Goal: Task Accomplishment & Management: Manage account settings

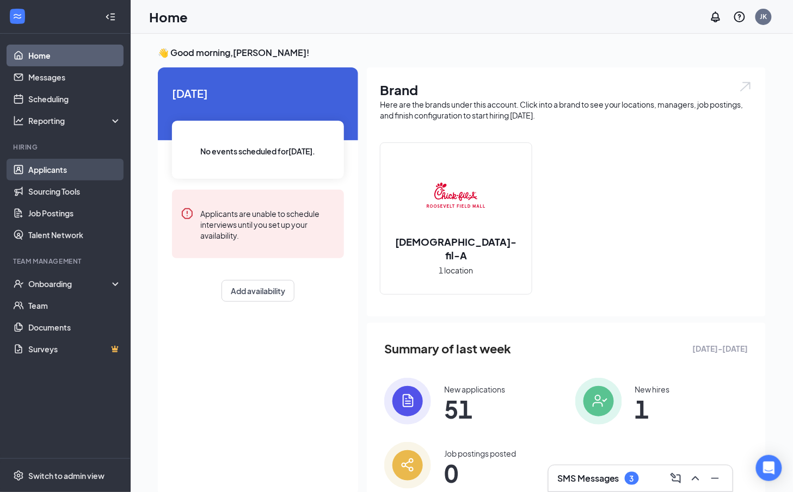
click at [47, 169] on link "Applicants" at bounding box center [74, 170] width 93 height 22
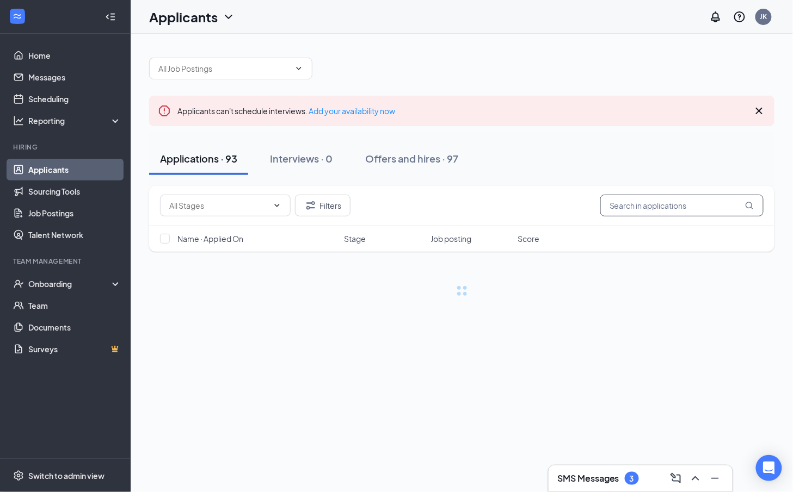
click at [636, 205] on input "text" at bounding box center [681, 206] width 163 height 22
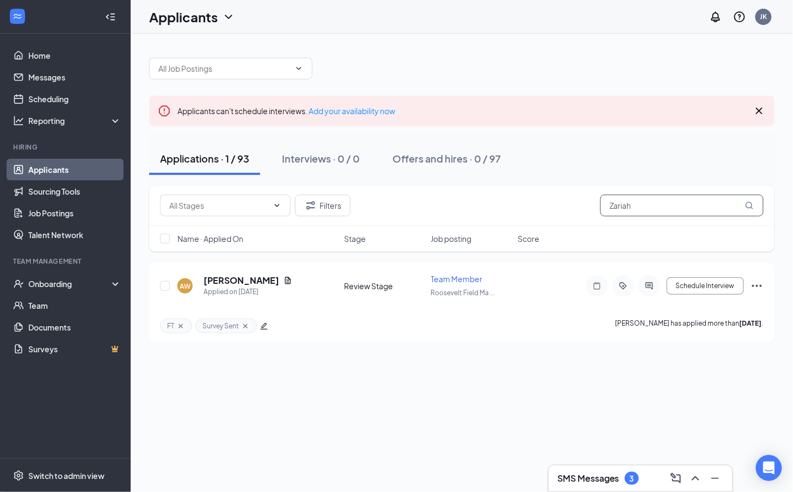
type input "Zariah"
drag, startPoint x: 636, startPoint y: 205, endPoint x: 240, endPoint y: 282, distance: 403.6
click at [240, 282] on h5 "[PERSON_NAME]" at bounding box center [241, 281] width 76 height 12
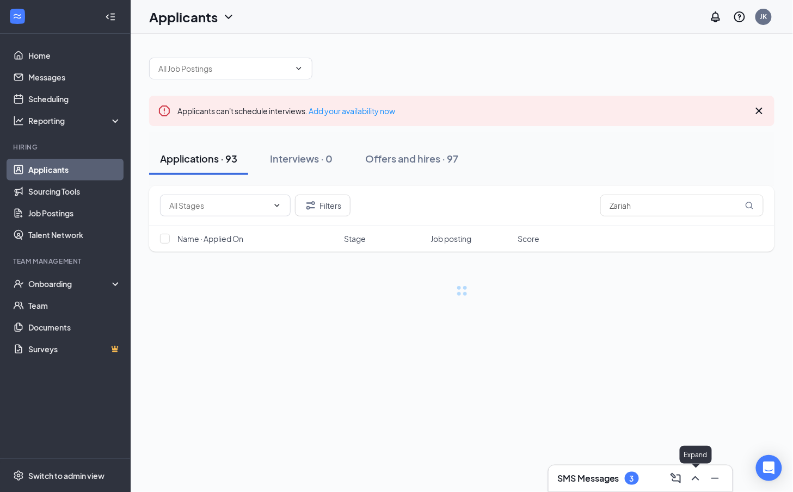
click at [699, 479] on icon "ChevronUp" at bounding box center [695, 478] width 13 height 13
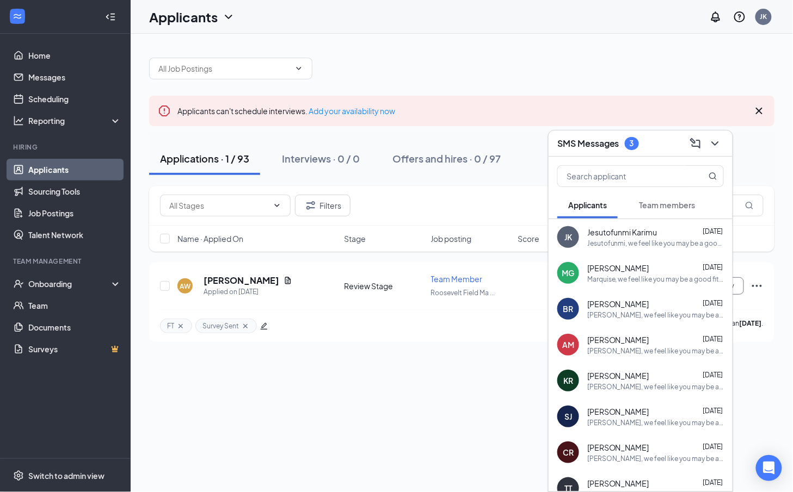
click at [407, 258] on div "Filters Zariah Name · Applied On Stage Job posting Score" at bounding box center [461, 224] width 625 height 77
click at [242, 278] on h5 "[PERSON_NAME]" at bounding box center [241, 281] width 76 height 12
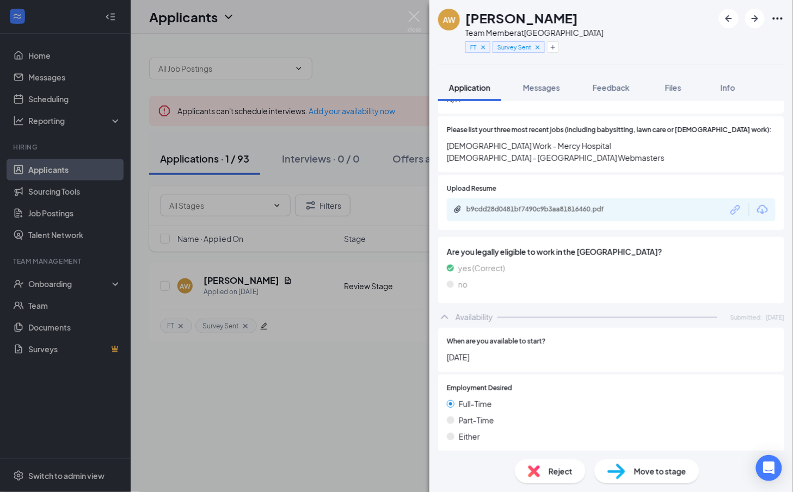
scroll to position [404, 0]
click at [553, 199] on div "b9cdd28d0481bf7490c9b3aa81816460.pdf" at bounding box center [611, 209] width 329 height 23
click at [544, 205] on div "b9cdd28d0481bf7490c9b3aa81816460.pdf" at bounding box center [542, 209] width 152 height 9
